Goal: Communication & Community: Answer question/provide support

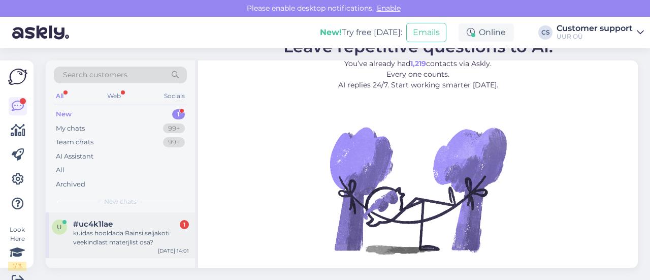
click at [148, 239] on div "kuidas hooldada Rainsi seljakoti veekindlast materjlist osa?" at bounding box center [131, 237] width 116 height 18
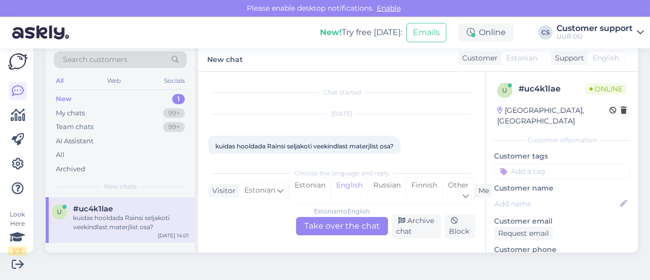
scroll to position [14, 0]
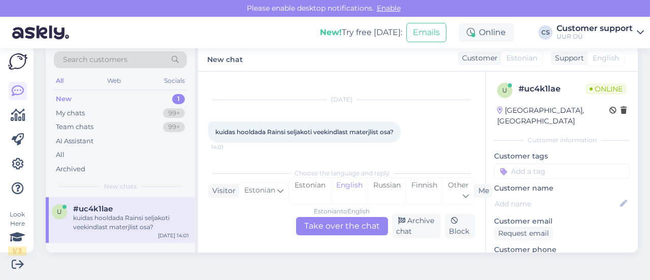
click at [339, 228] on div "Estonian to English Take over the chat" at bounding box center [342, 226] width 92 height 18
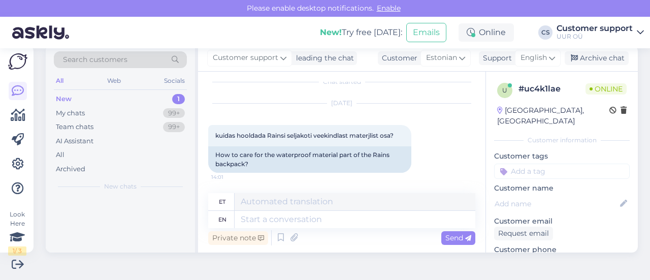
scroll to position [10, 0]
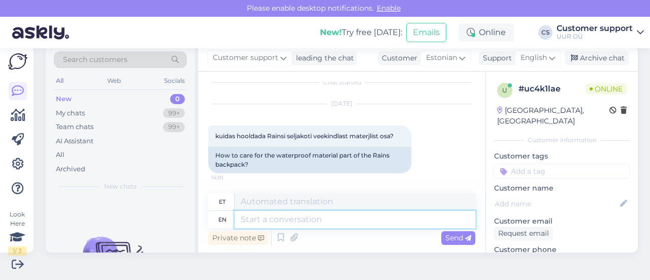
click at [288, 218] on textarea at bounding box center [355, 219] width 241 height 17
type textarea "Tere!"
type textarea "Tere! Puhastamiseks sobib i"
type textarea "Tere! Puhastamiseks sobib ideaalselt"
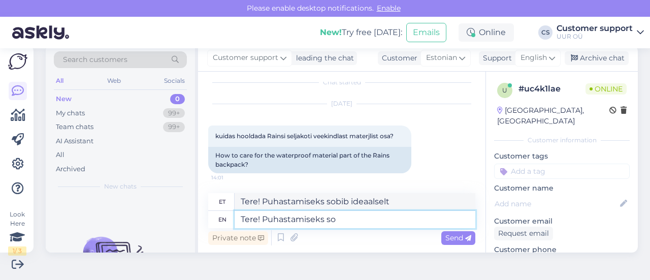
type textarea "Tere! Puhastamiseks s"
type textarea "Tere! Puhastamiseks sobib"
type textarea "Tere! [GEOGRAPHIC_DATA]"
type textarea "Tere! Puhastamiseks"
type textarea "Tere!"
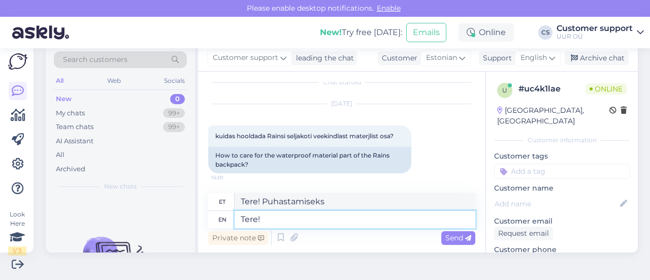
type textarea "Tere!"
type textarea "Tere! Materjali p"
type textarea "Tere! [GEOGRAPHIC_DATA]"
type textarea "Tere! Materjali puhastada n"
type textarea "Tere! Materjali puhastamine"
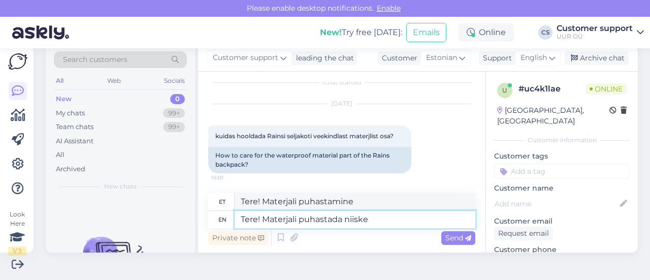
type textarea "Tere! Materjali puhastada niiske"
type textarea "Tere! Materjali puhastada niiske lapiga v"
type textarea "Tere! Materjali puhastada niiske lapiga"
type textarea "Tere! Materjali puhastada niiske lapiga vastavalt v"
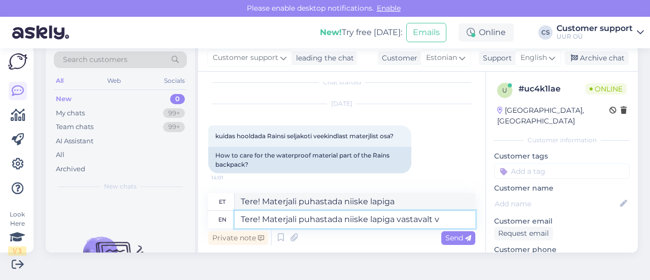
type textarea "Tere! Materjali puhastada niiske lapiga vastavalt"
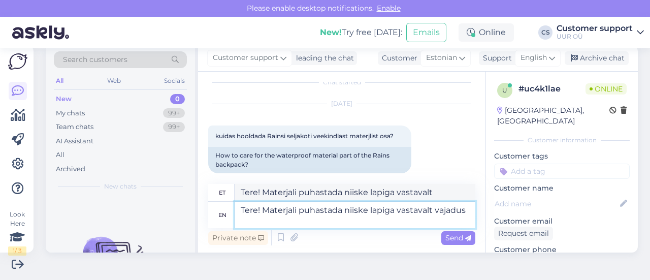
scroll to position [14, 0]
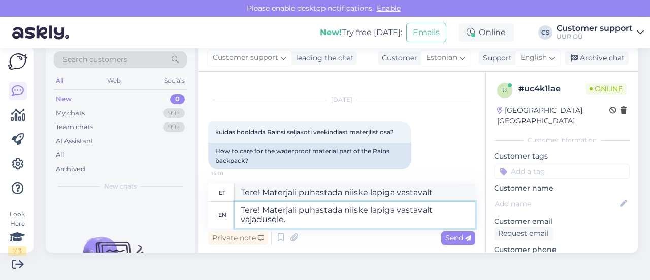
type textarea "Tere! Materjali puhastada niiske lapiga vastavalt vajadusele."
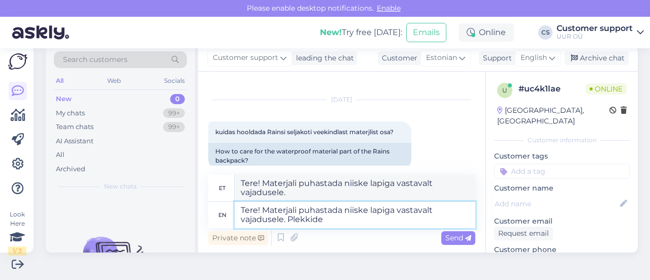
type textarea "Tere! Materjali puhastada niiske lapiga vastavalt vajadusele. Plekkide p"
type textarea "Tere! Materjali puhastada niiske lapiga vastavalt vajadusele. Plekkide"
type textarea "Tere! Materjali puhastada niiske lapiga vastavalt vajadusele. Plekkide puhul"
type textarea "Tere! Materjali puhastada niiske lapiga vastavalt vajadusele. Plekkide puhul to…"
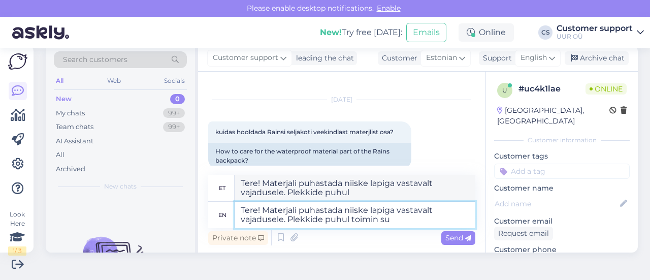
type textarea "Tere! Materjali puhastada niiske lapiga vastavalt vajadusele. Plekkide puhul to…"
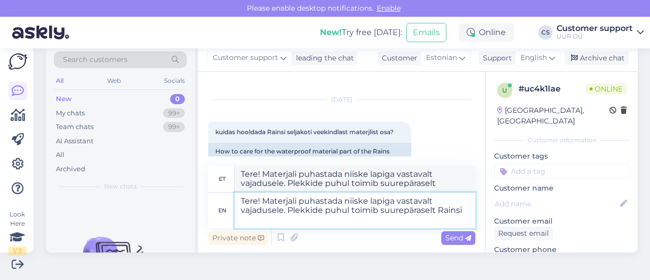
type textarea "Tere! Materjali puhastada niiske lapiga vastavalt vajadusele. Plekkide puhul to…"
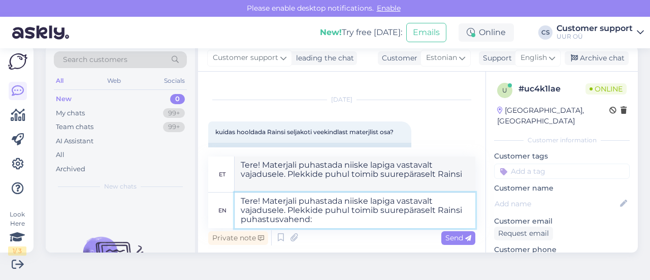
type textarea "Tere! Materjali puhastada niiske lapiga vastavalt vajadusele. Plekkide puhul to…"
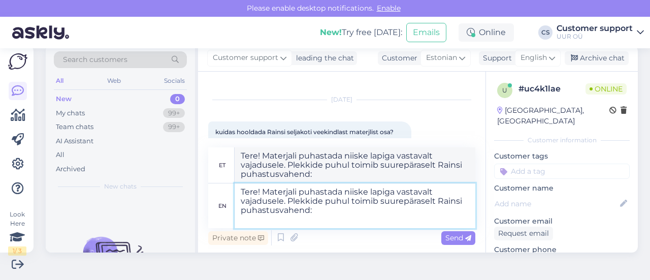
paste textarea "[URL][DOMAIN_NAME]"
type textarea "Tere! Materjali puhastada niiske lapiga vastavalt vajadusele. Plekkide puhul to…"
type textarea "Tere! Materjali puhastada niiske lapiga vastavalt vajadusele. Plekkide toimib s…"
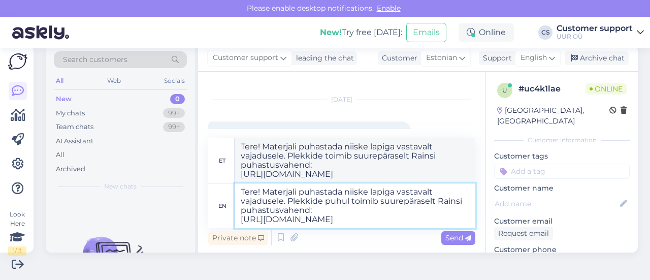
click at [369, 190] on textarea "Tere! Materjali puhastada niiske lapiga vastavalt vajadusele. Plekkide puhul to…" at bounding box center [355, 205] width 241 height 45
type textarea "Tere! Materjali puhastada niiske pehme lapiga vastavalt vajadusele. Plekkide pu…"
type textarea "Tere! Materjali puhastada niiske pehme lapiga vastavalt vajadusele. Plekkide to…"
drag, startPoint x: 432, startPoint y: 222, endPoint x: 215, endPoint y: 193, distance: 219.2
click at [194, 184] on div "Search customers All Web Socials New 0 My chats 99+ Team chats 99+ AI Assistant…" at bounding box center [342, 148] width 592 height 207
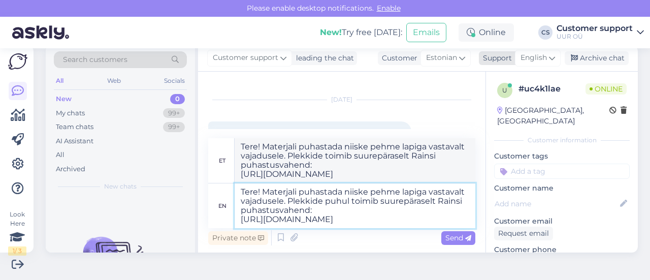
type textarea "Tere! Materjali puhastada niiske pehme lapiga vastavalt vajadusele. Plekkide pu…"
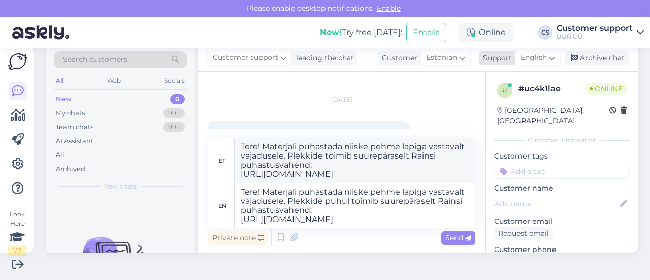
click at [531, 55] on span "English" at bounding box center [533, 57] width 26 height 11
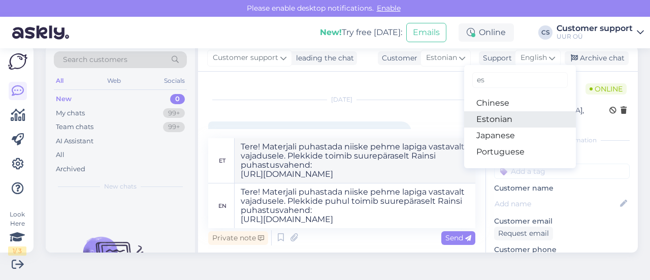
type input "es"
click at [506, 120] on link "Estonian" at bounding box center [520, 119] width 112 height 16
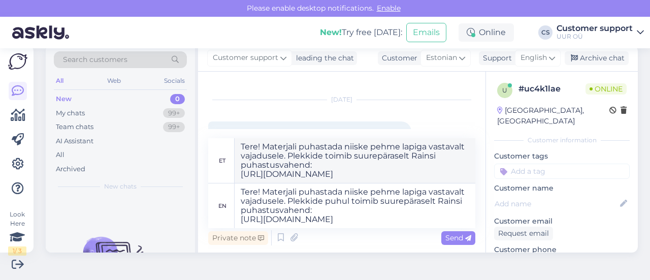
scroll to position [0, 0]
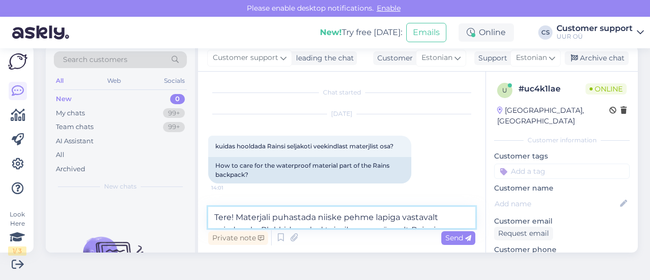
click at [320, 216] on textarea "Tere! Materjali puhastada niiske pehme lapiga vastavalt vajadusele. Plekkide pu…" at bounding box center [341, 217] width 267 height 21
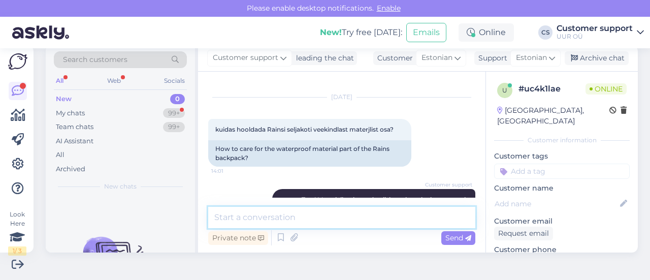
scroll to position [120, 0]
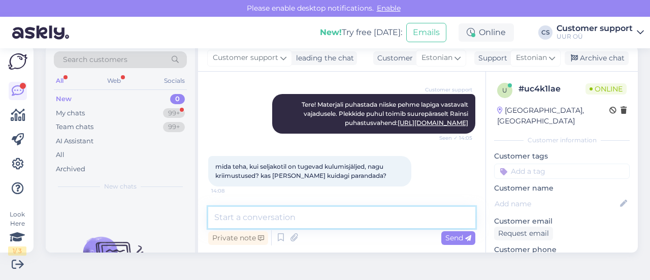
click at [309, 213] on textarea at bounding box center [341, 217] width 267 height 21
click at [290, 224] on textarea at bounding box center [341, 217] width 267 height 21
click at [395, 216] on textarea at bounding box center [341, 217] width 267 height 21
type textarea "k"
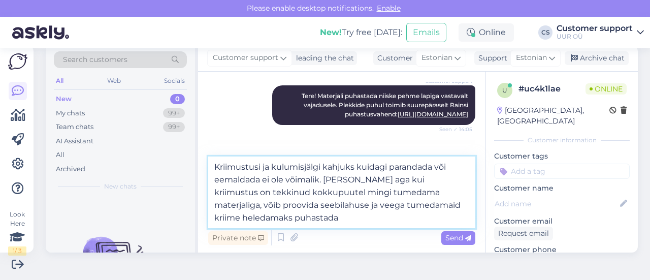
type textarea "Kriimustusi ja kulumisjälgi kahjuks kuidagi parandada või eemaldada ei ole võim…"
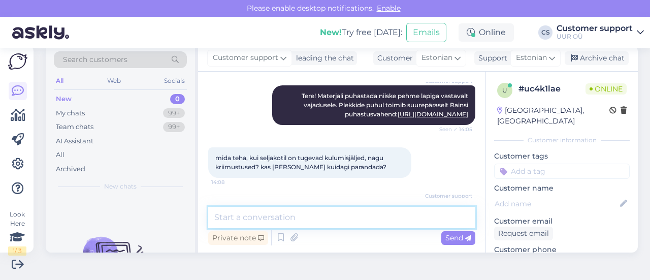
scroll to position [200, 0]
